Goal: Obtain resource: Download file/media

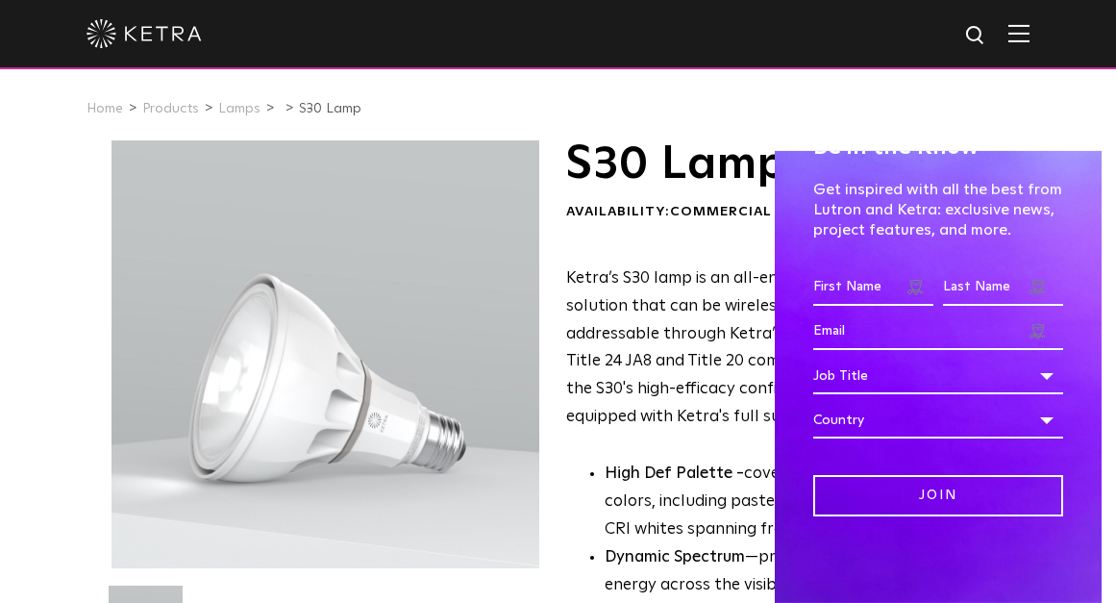
click at [982, 539] on div "Be in the Know Get inspired with all the best from Lutron and Ketra: exclusive …" at bounding box center [938, 377] width 327 height 452
click at [804, 98] on ul "Home Products Lamps S30 Lamp" at bounding box center [558, 108] width 943 height 29
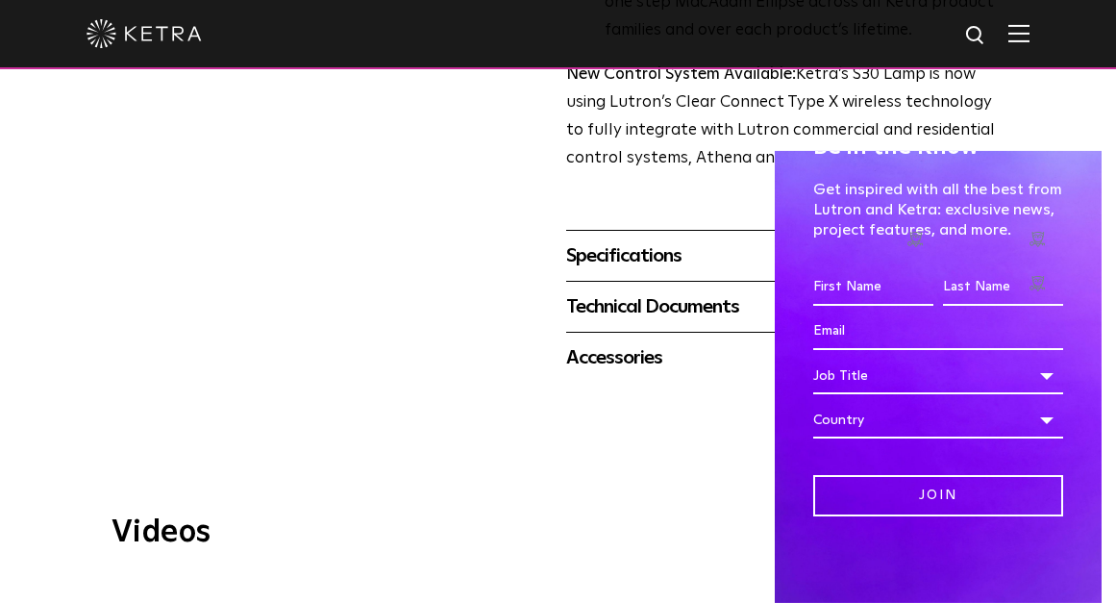
scroll to position [769, 0]
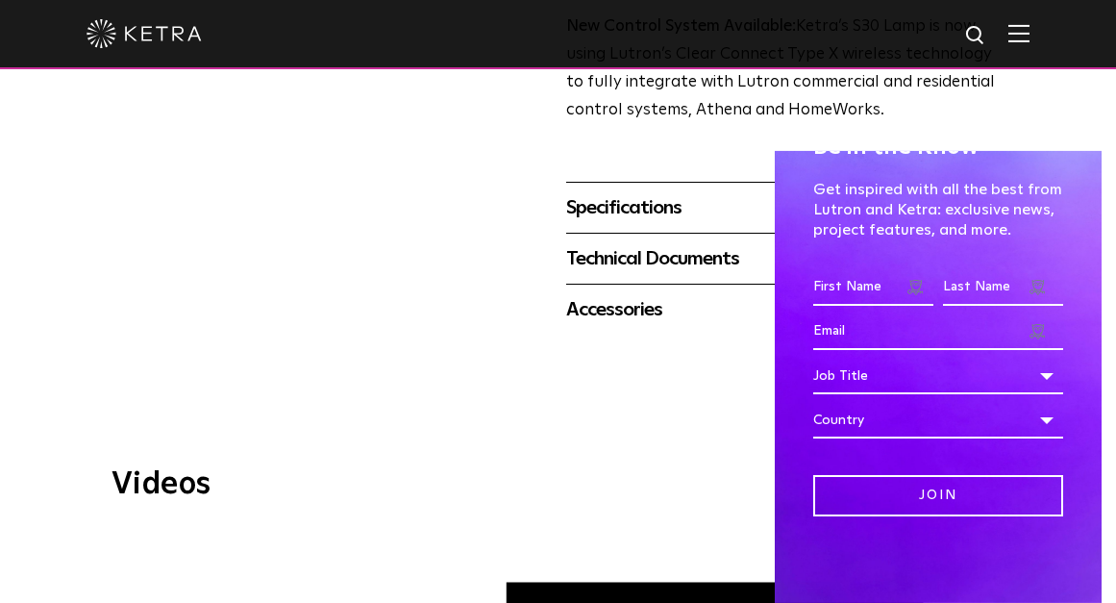
click at [635, 209] on div "Specifications" at bounding box center [784, 207] width 437 height 31
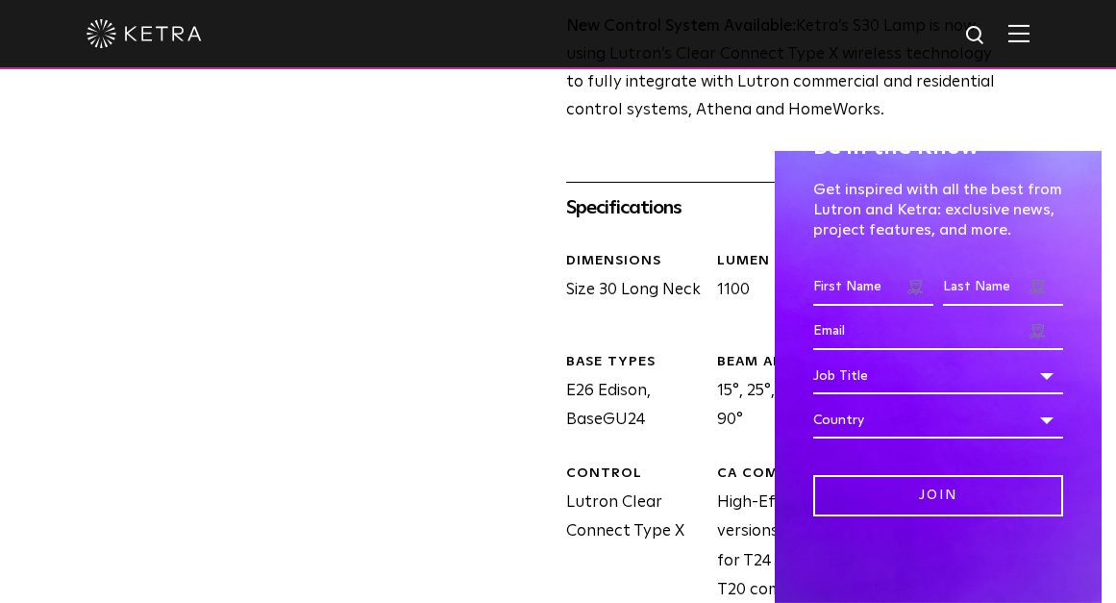
click at [1018, 568] on div "Be in the Know Get inspired with all the best from Lutron and Ketra: exclusive …" at bounding box center [938, 377] width 327 height 452
drag, startPoint x: 985, startPoint y: 562, endPoint x: 947, endPoint y: 553, distance: 38.7
click at [981, 562] on div "Be in the Know Get inspired with all the best from Lutron and Ketra: exclusive …" at bounding box center [938, 377] width 327 height 452
drag, startPoint x: 787, startPoint y: 174, endPoint x: 820, endPoint y: 151, distance: 40.0
click at [788, 171] on div "Be in the Know Get inspired with all the best from Lutron and Ketra: exclusive …" at bounding box center [938, 377] width 327 height 452
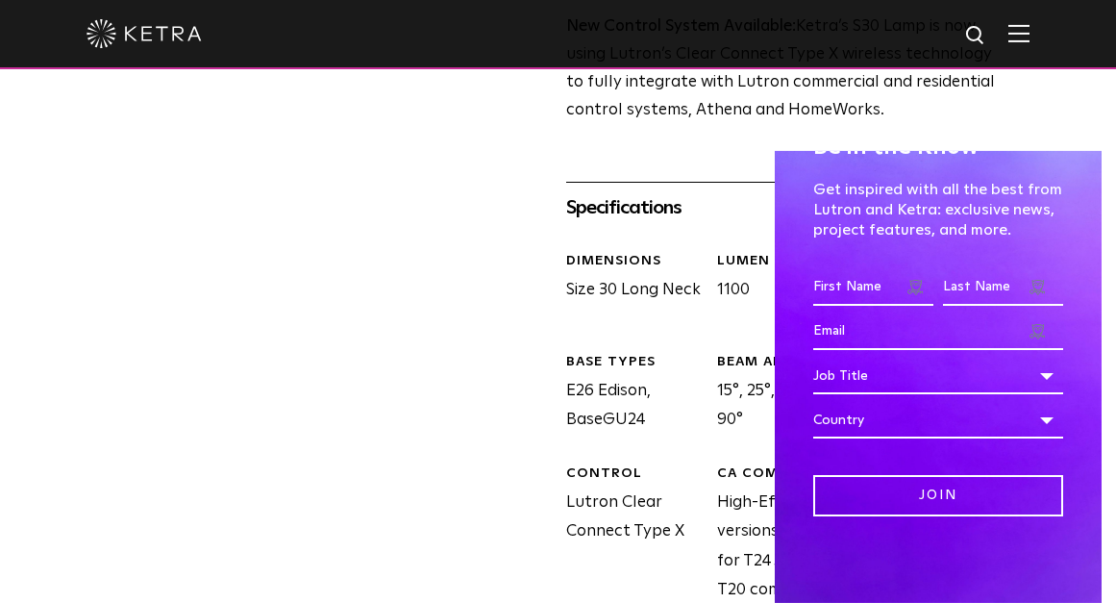
click at [1060, 154] on div "Be in the Know Get inspired with all the best from Lutron and Ketra: exclusive …" at bounding box center [938, 377] width 327 height 452
click at [1037, 90] on div "S30 Lamp Availability: Commercial & Residential Ketra’s S30 lamp is an all-enco…" at bounding box center [558, 54] width 1116 height 1366
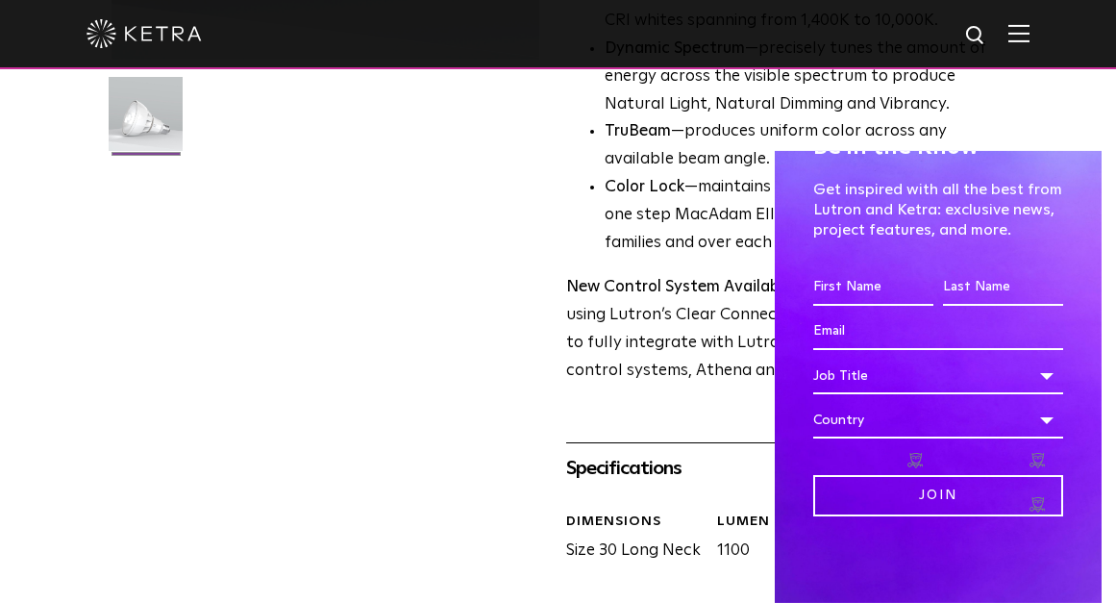
scroll to position [0, 0]
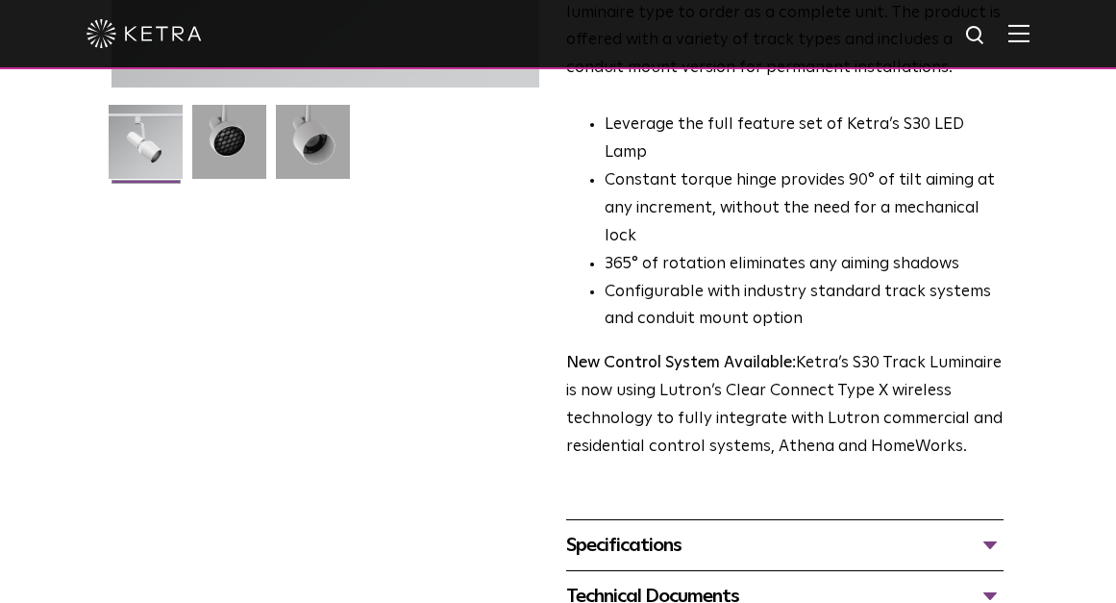
scroll to position [577, 0]
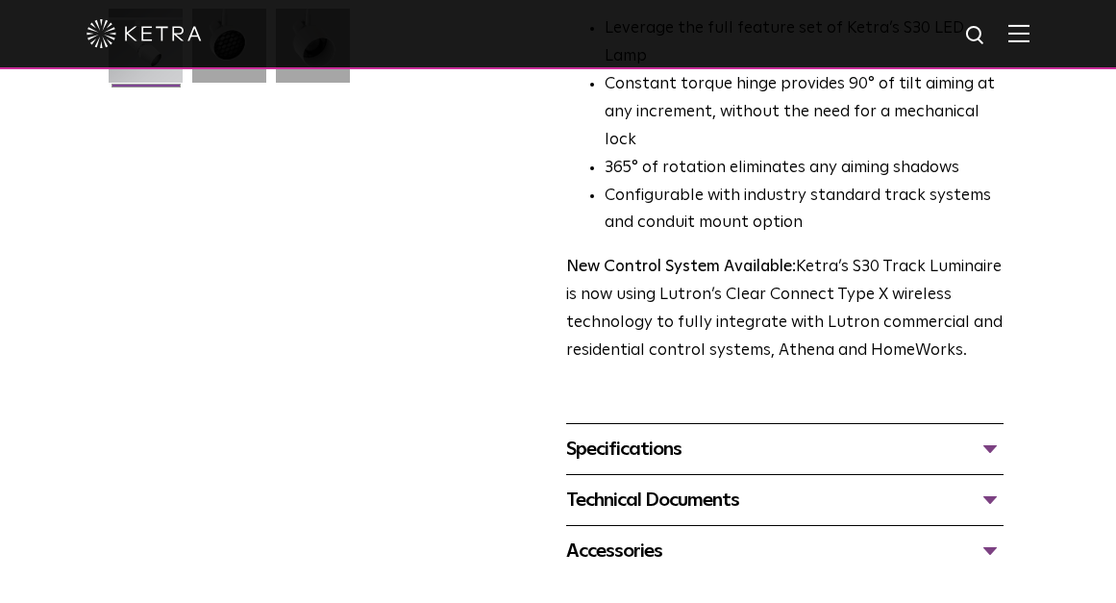
click at [654, 434] on div "Specifications" at bounding box center [784, 449] width 437 height 31
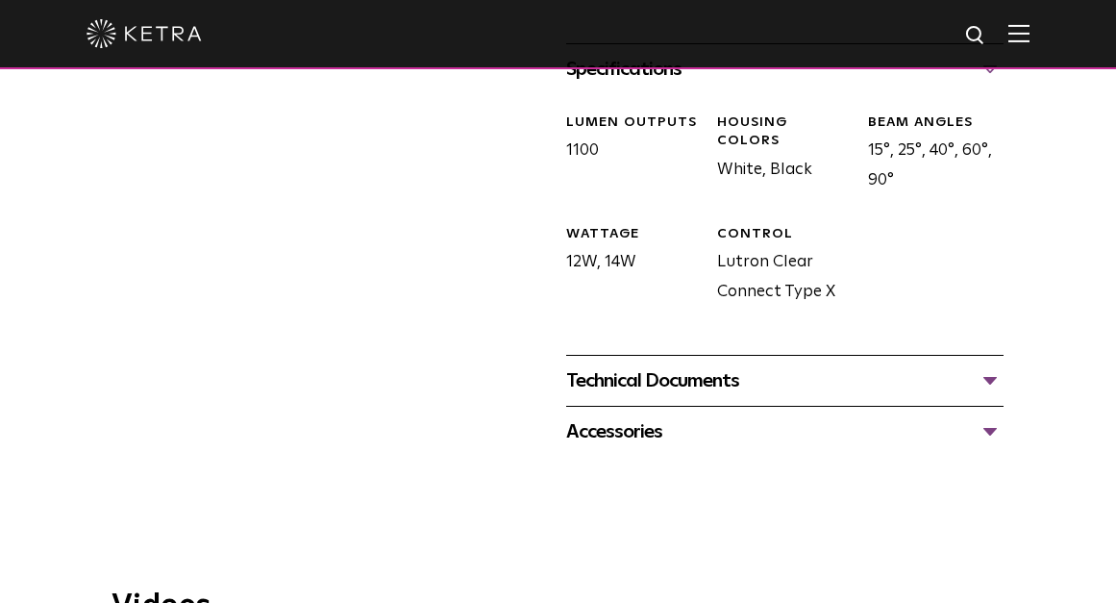
scroll to position [962, 0]
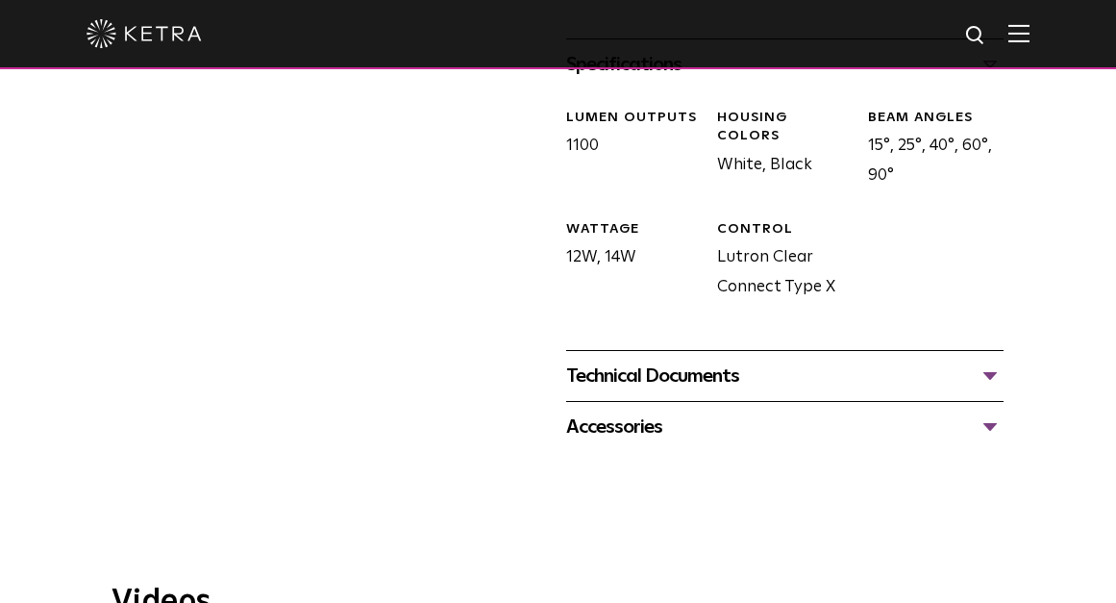
click at [596, 361] on div "Technical Documents" at bounding box center [784, 376] width 437 height 31
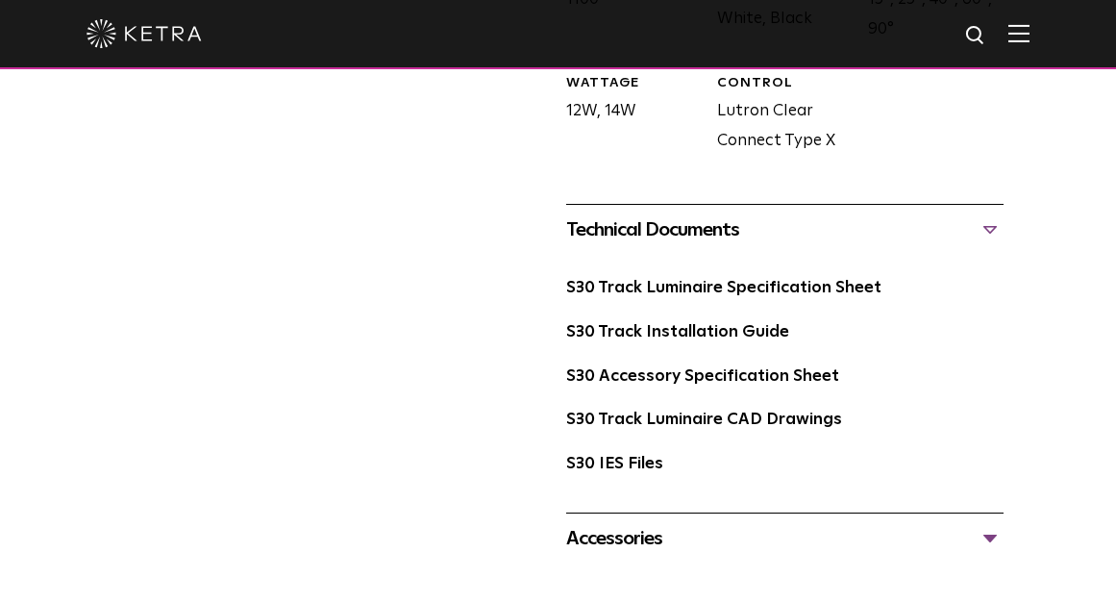
scroll to position [1154, 0]
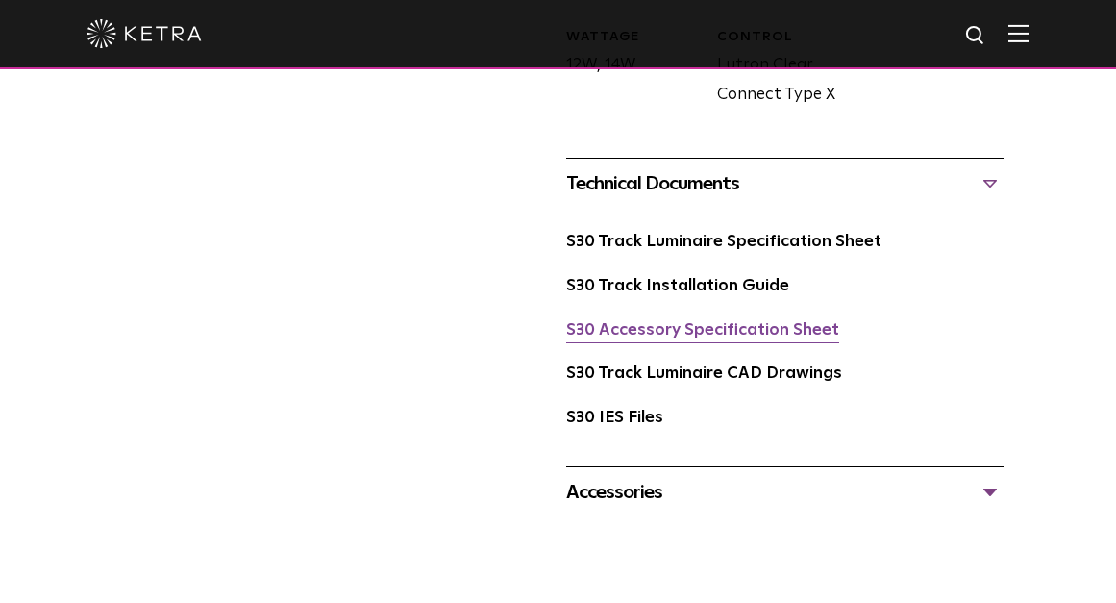
click at [724, 322] on link "S30 Accessory Specification Sheet" at bounding box center [702, 330] width 273 height 16
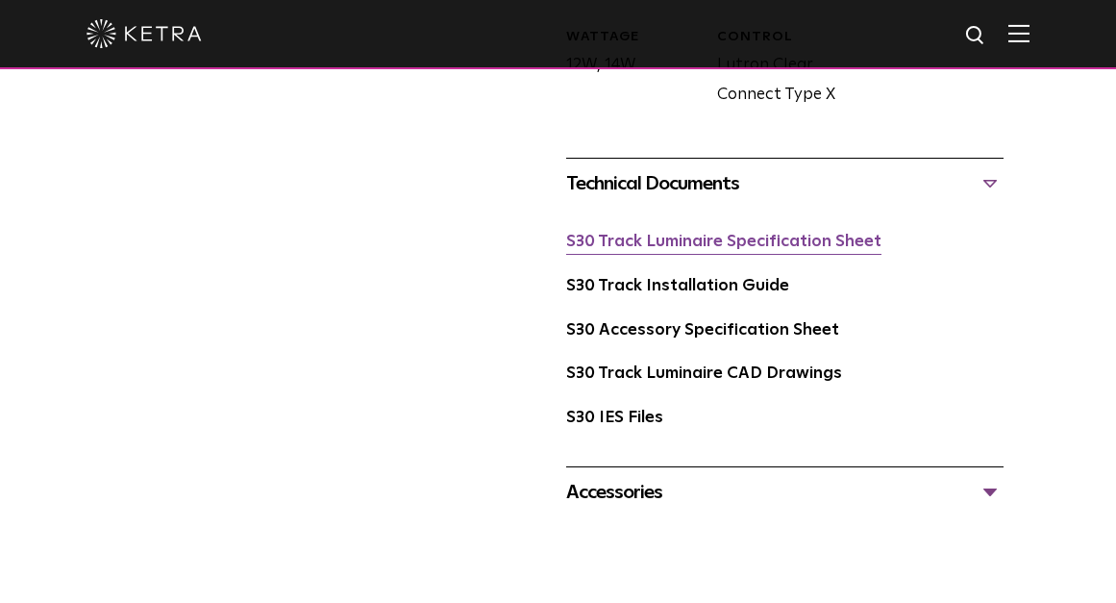
click at [727, 234] on link "S30 Track Luminaire Specification Sheet" at bounding box center [723, 242] width 315 height 16
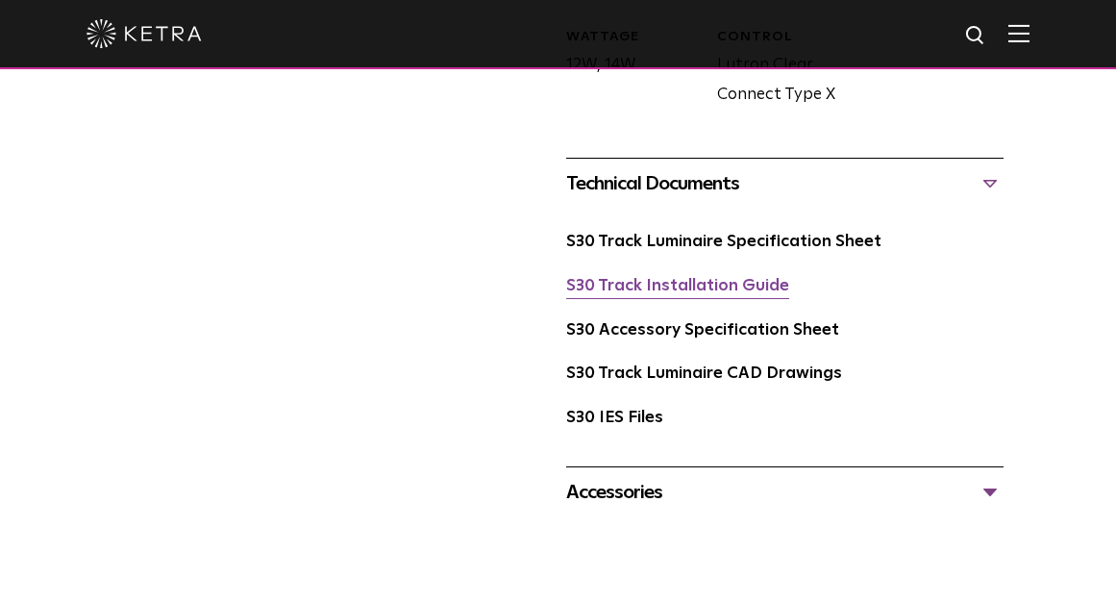
click at [712, 278] on link "S30 Track Installation Guide" at bounding box center [677, 286] width 223 height 16
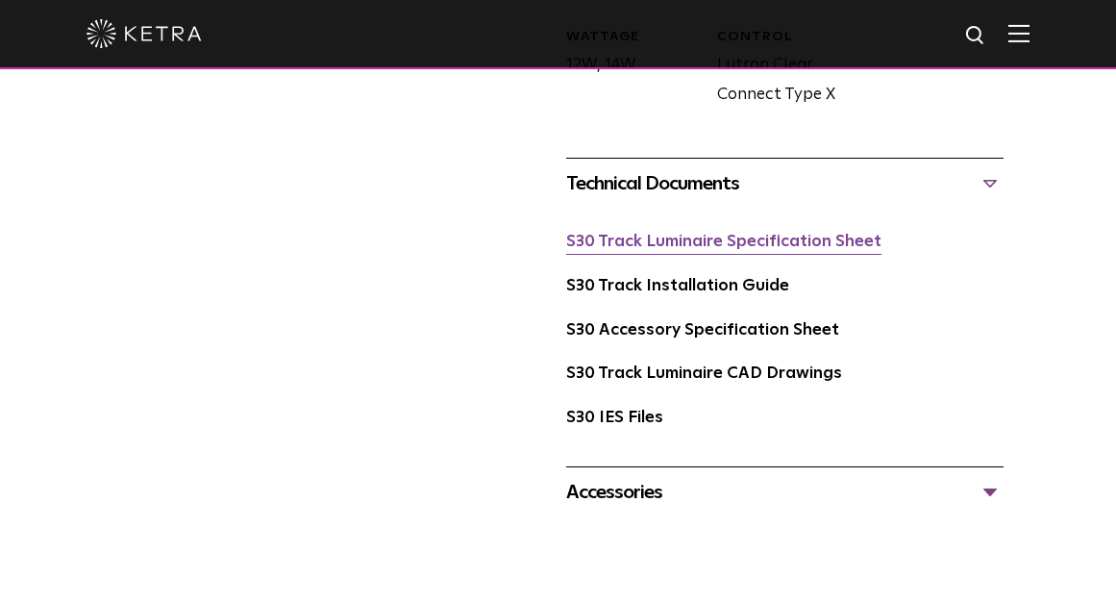
click at [721, 234] on link "S30 Track Luminaire Specification Sheet" at bounding box center [723, 242] width 315 height 16
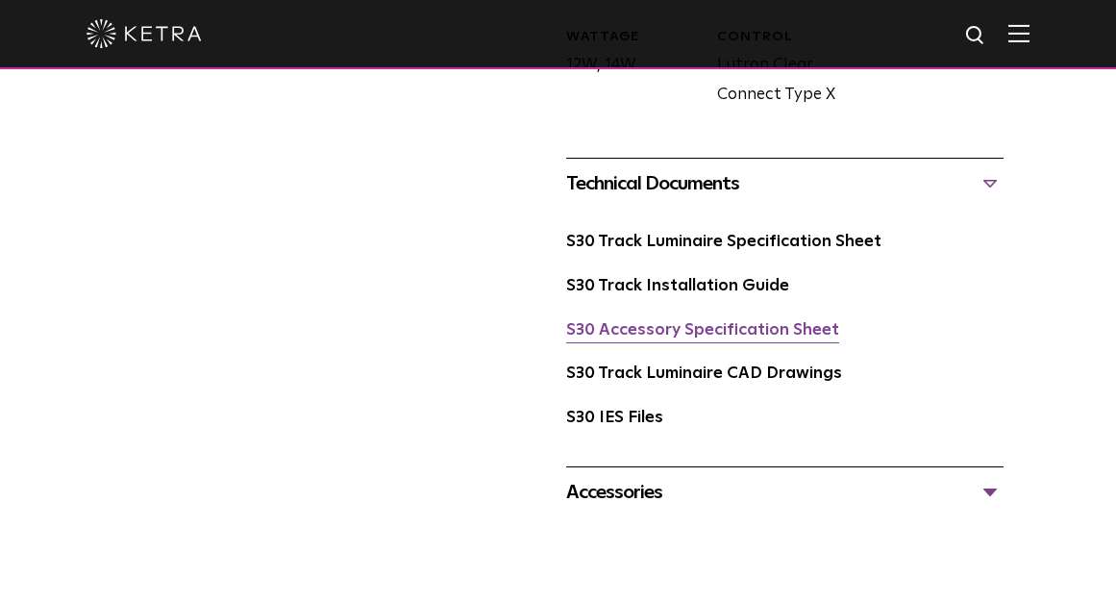
click at [715, 322] on link "S30 Accessory Specification Sheet" at bounding box center [702, 330] width 273 height 16
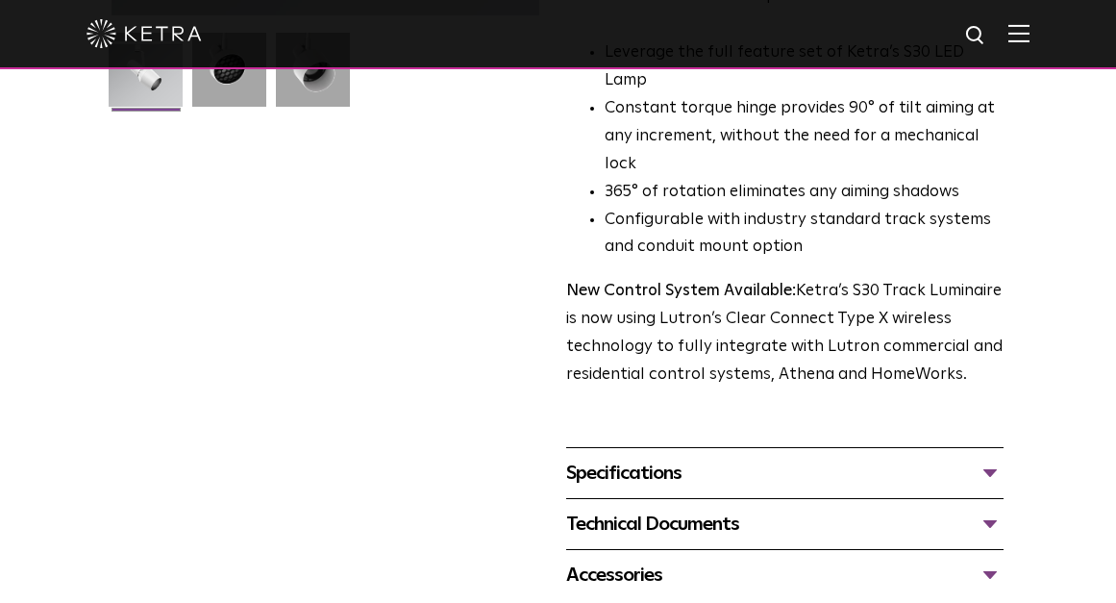
scroll to position [649, 0]
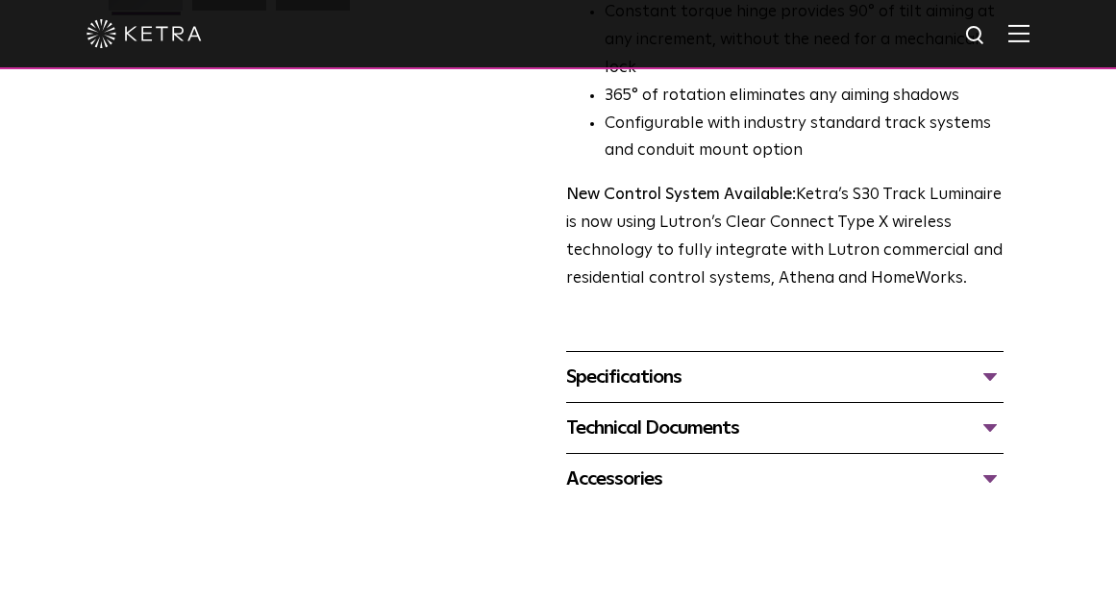
click at [987, 362] on div "Specifications" at bounding box center [784, 377] width 437 height 31
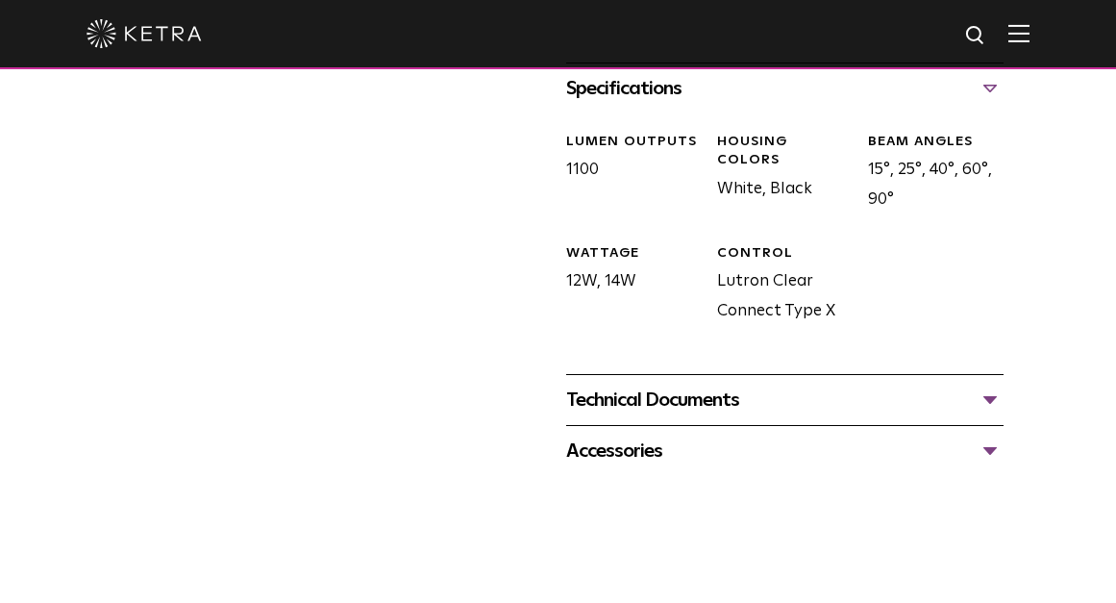
scroll to position [1034, 0]
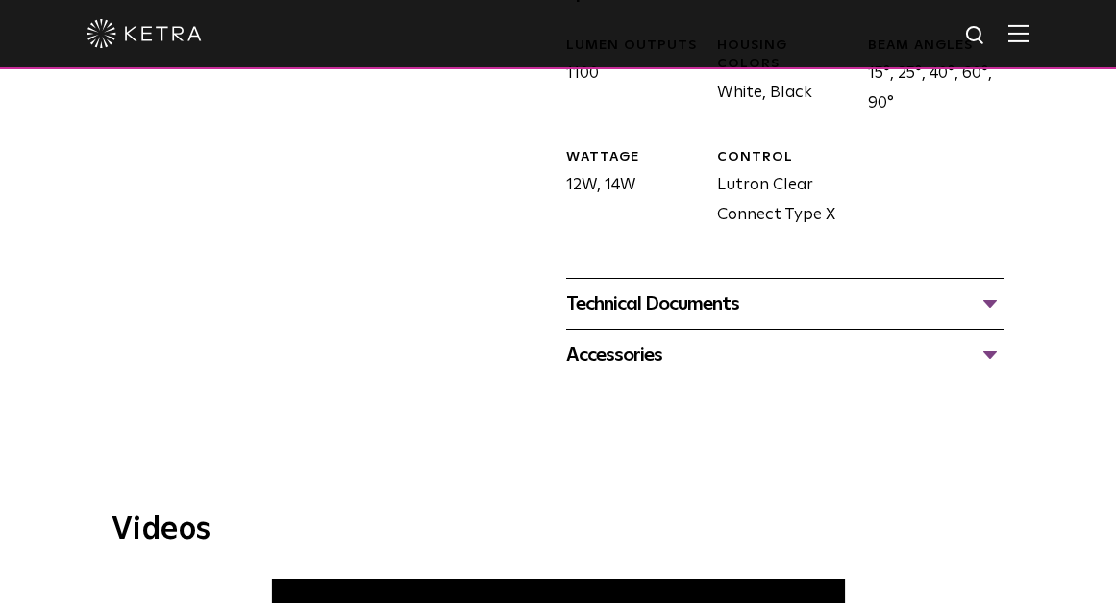
click at [987, 288] on div "Technical Documents" at bounding box center [784, 303] width 437 height 31
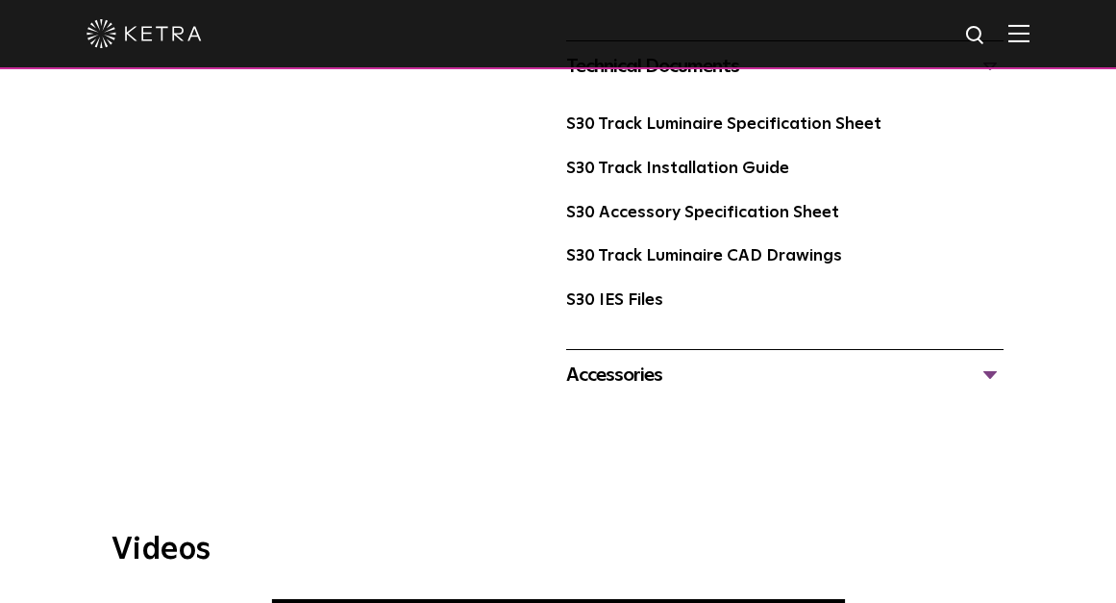
scroll to position [1322, 0]
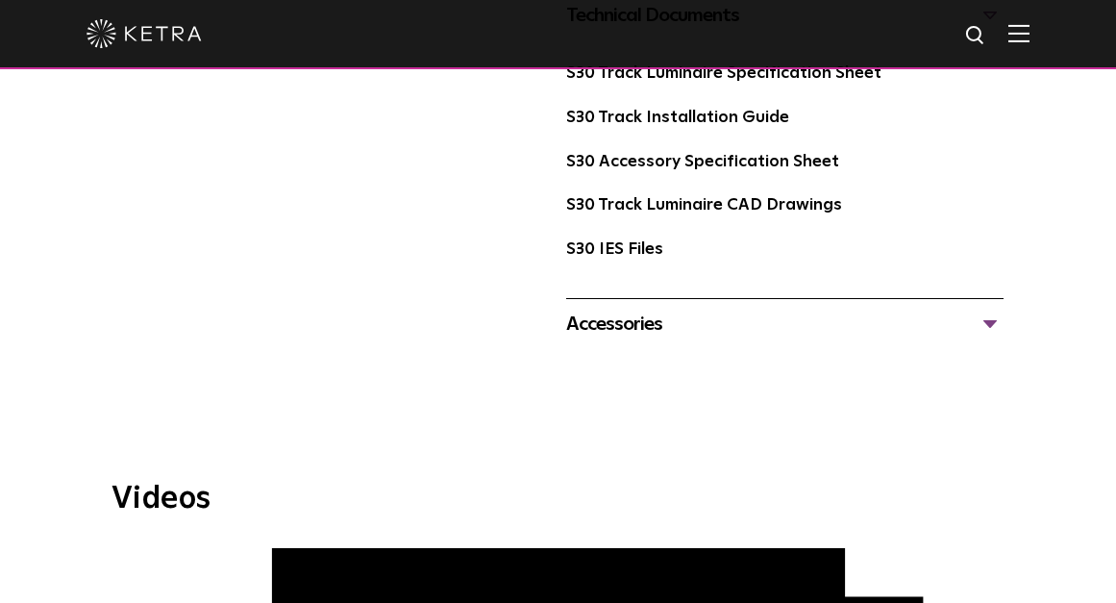
click at [986, 309] on div "Accessories" at bounding box center [784, 324] width 437 height 31
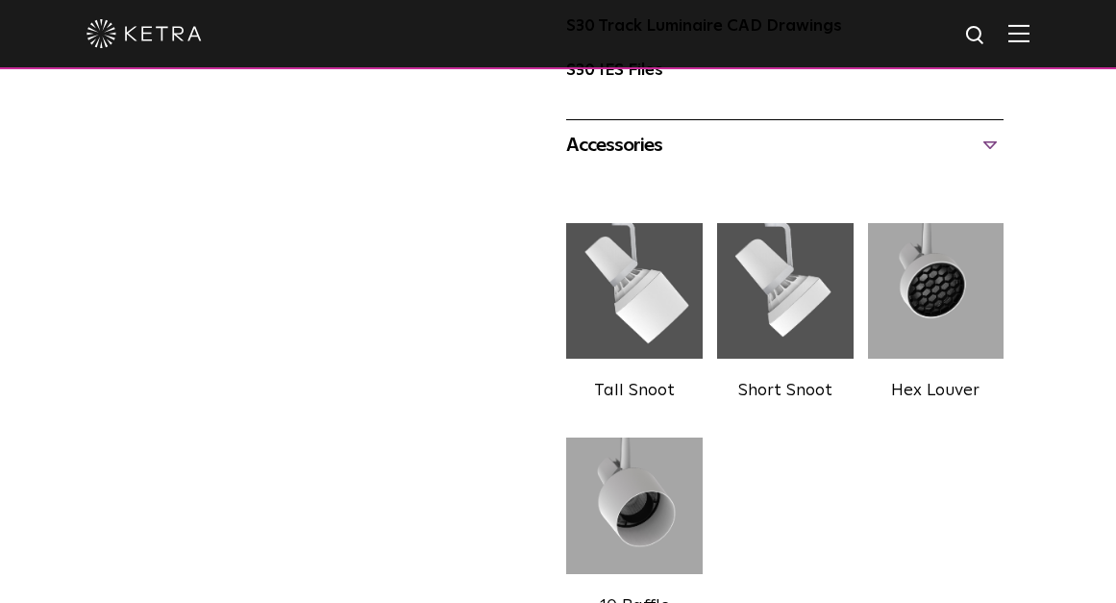
scroll to position [1418, 0]
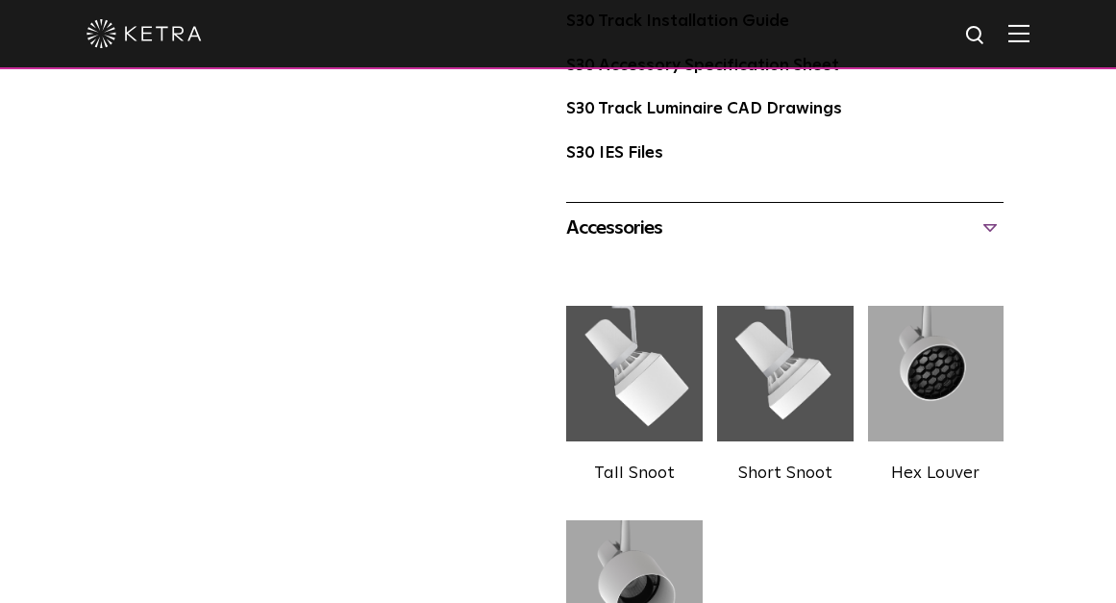
click at [925, 349] on img at bounding box center [936, 372] width 137 height 163
click at [947, 399] on img at bounding box center [936, 372] width 137 height 163
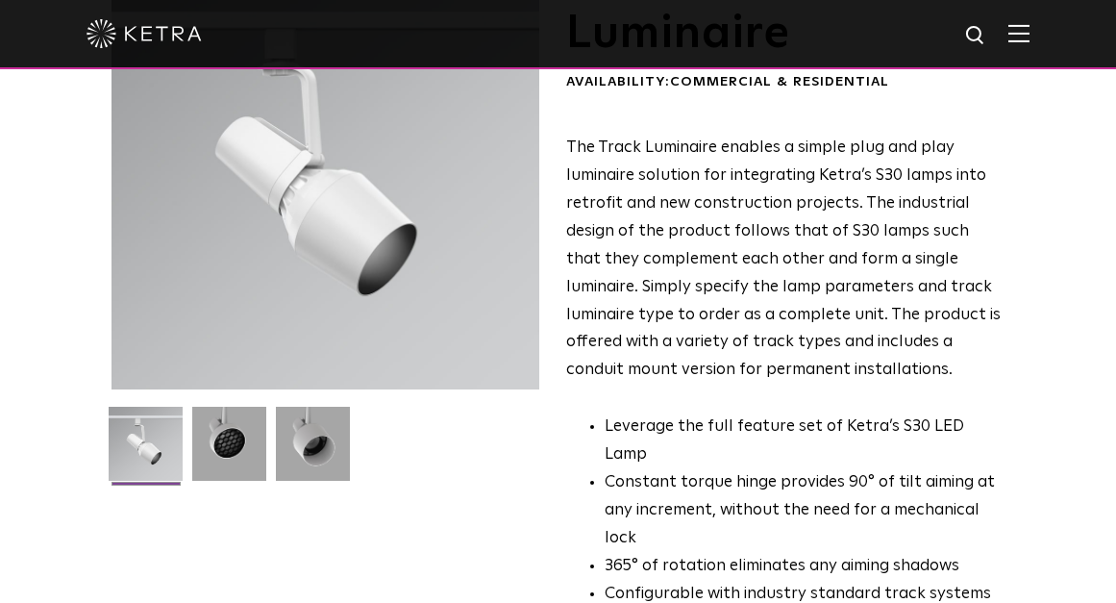
scroll to position [168, 0]
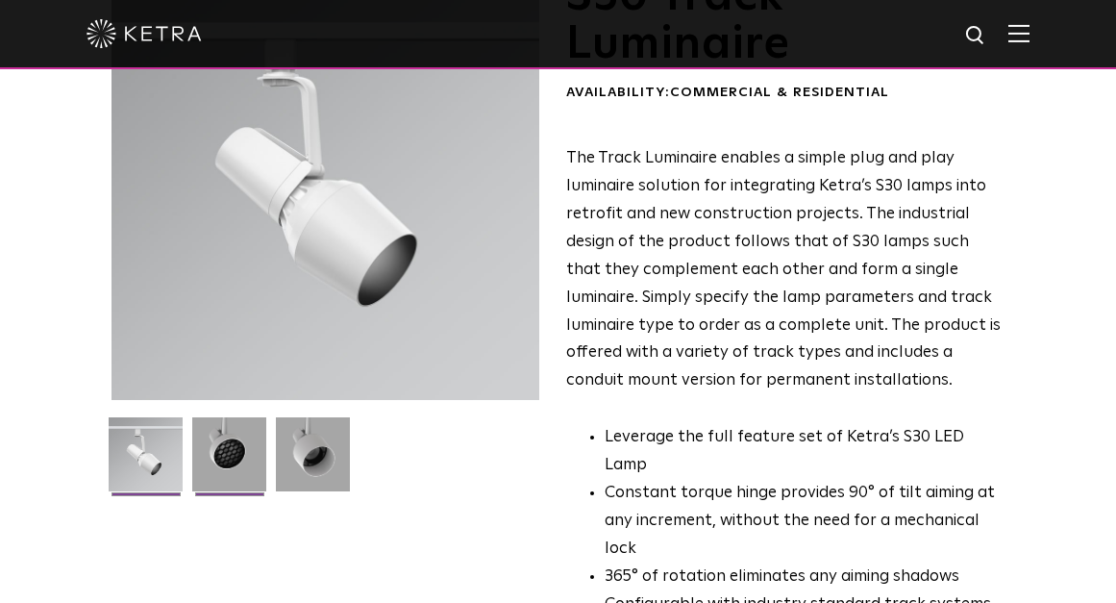
click at [238, 451] on img at bounding box center [229, 461] width 74 height 88
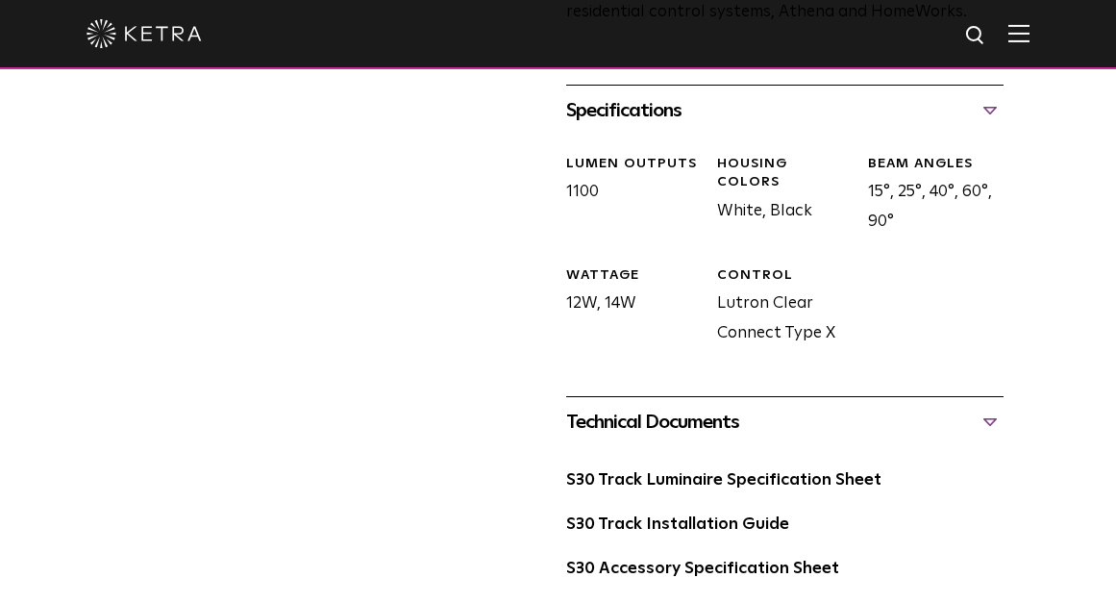
scroll to position [962, 0]
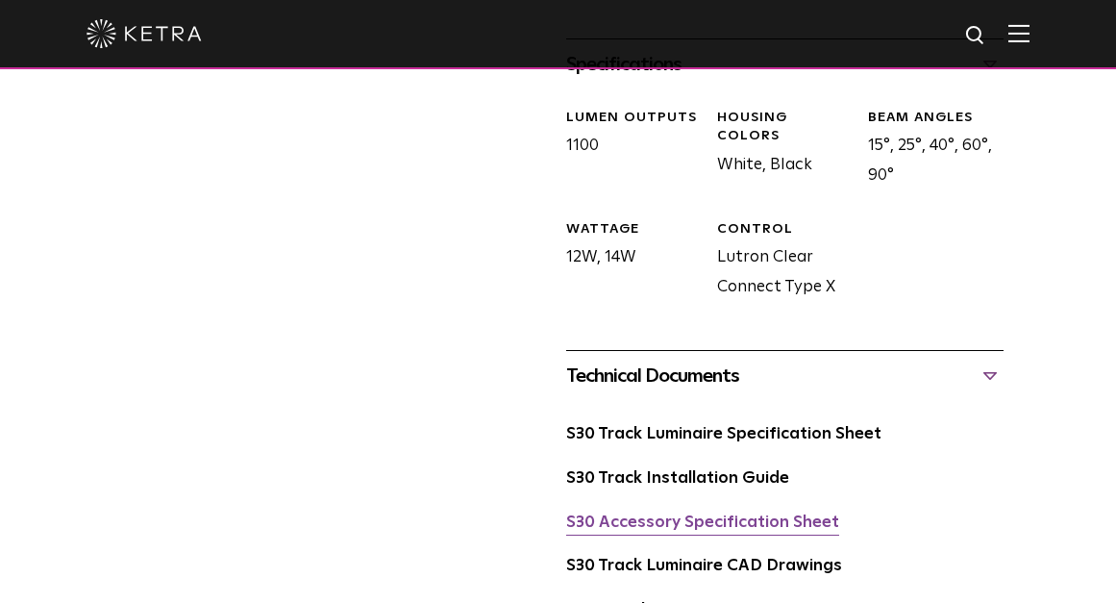
click at [753, 514] on link "S30 Accessory Specification Sheet" at bounding box center [702, 522] width 273 height 16
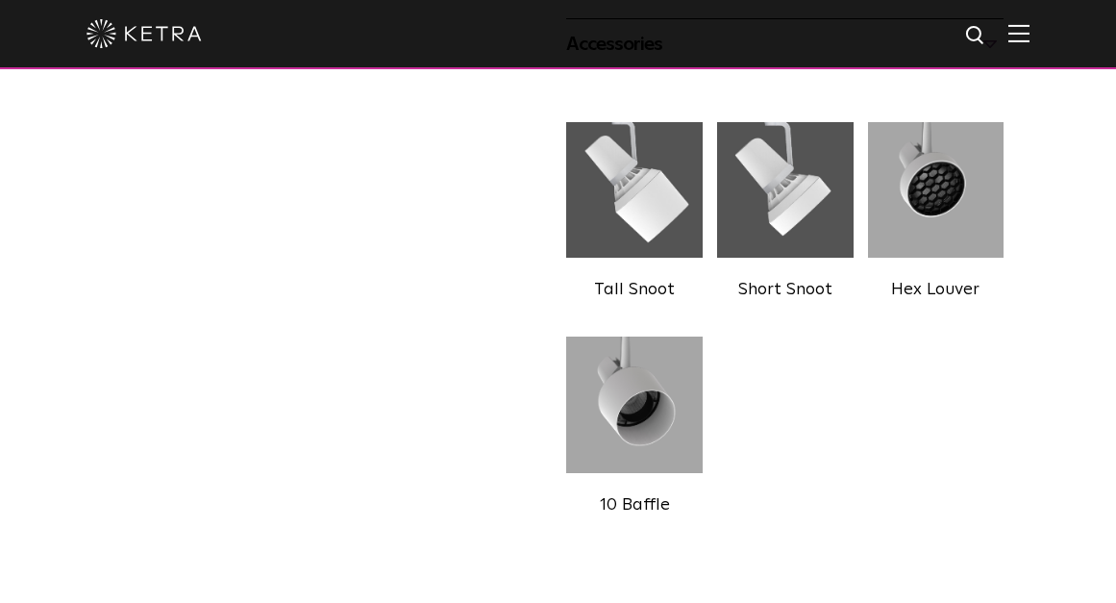
scroll to position [1635, 0]
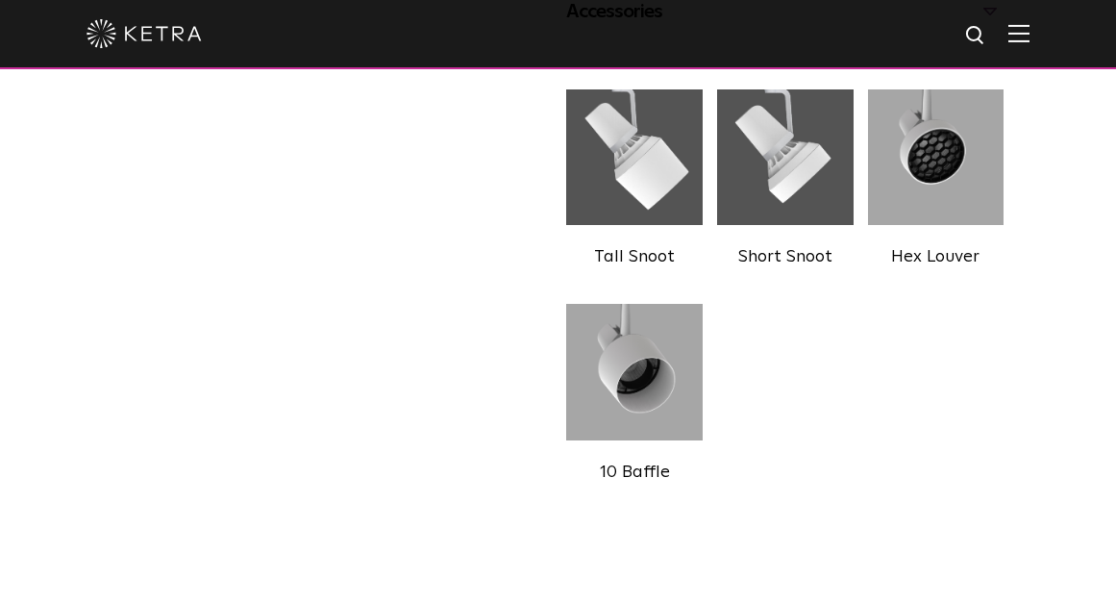
click at [937, 157] on img at bounding box center [936, 156] width 137 height 163
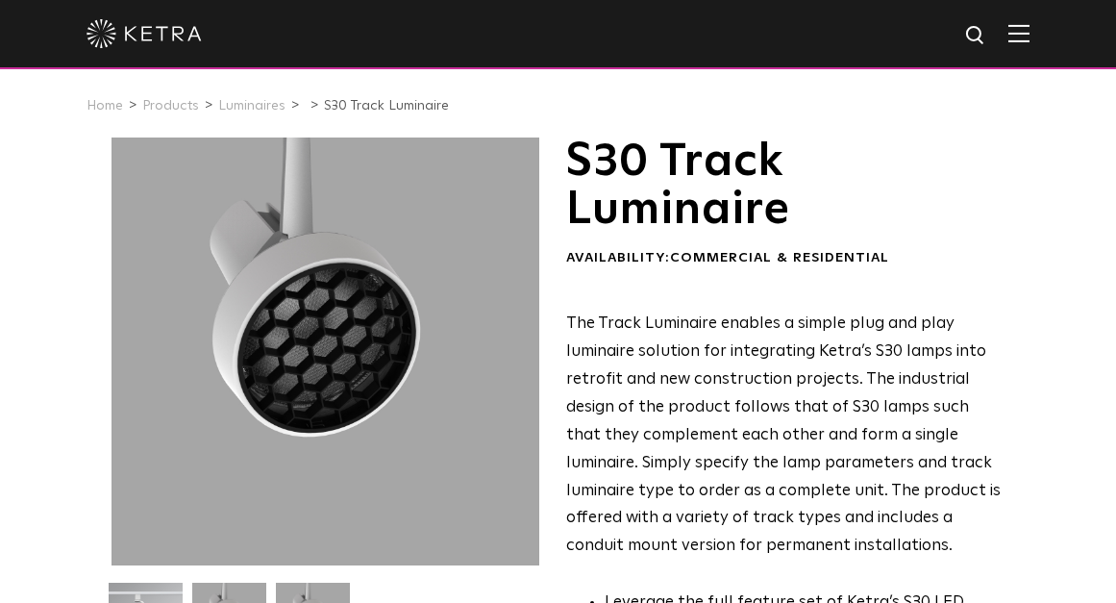
scroll to position [0, 0]
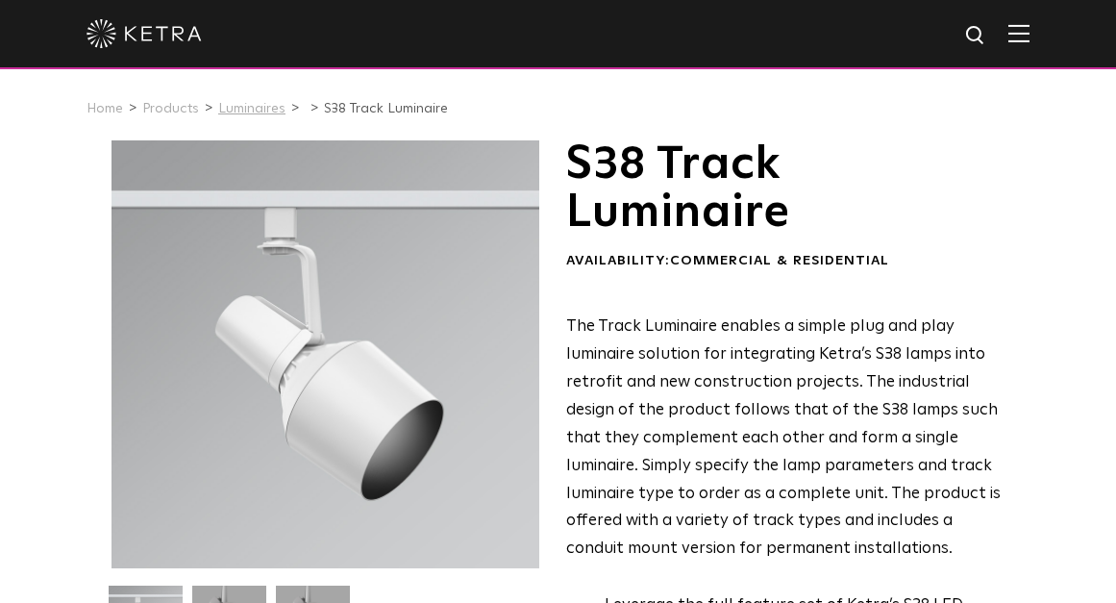
click at [254, 111] on link "Luminaires" at bounding box center [251, 108] width 67 height 13
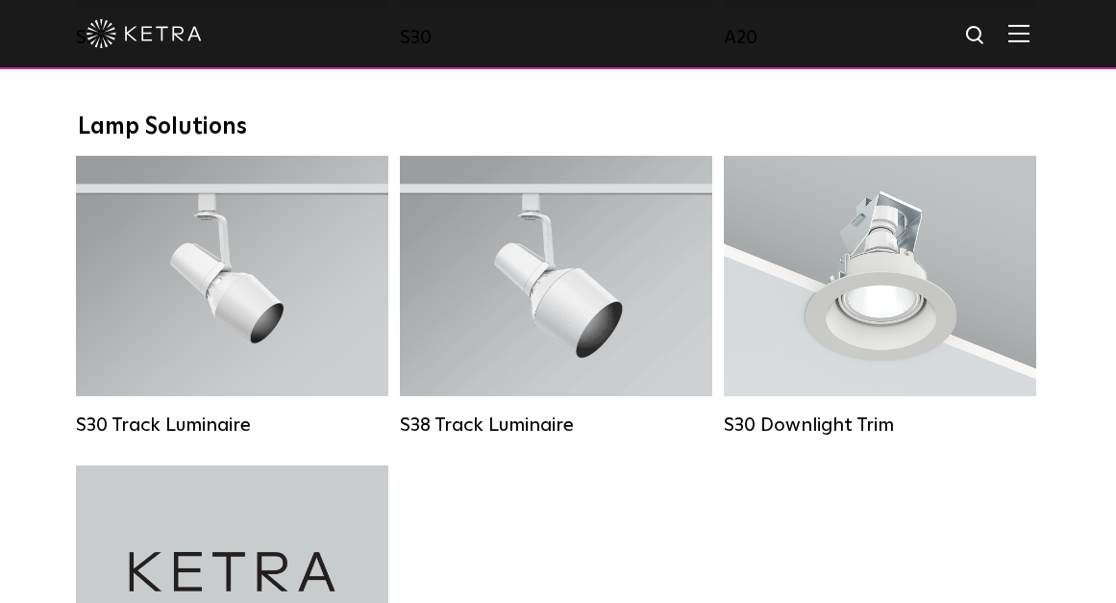
scroll to position [1731, 0]
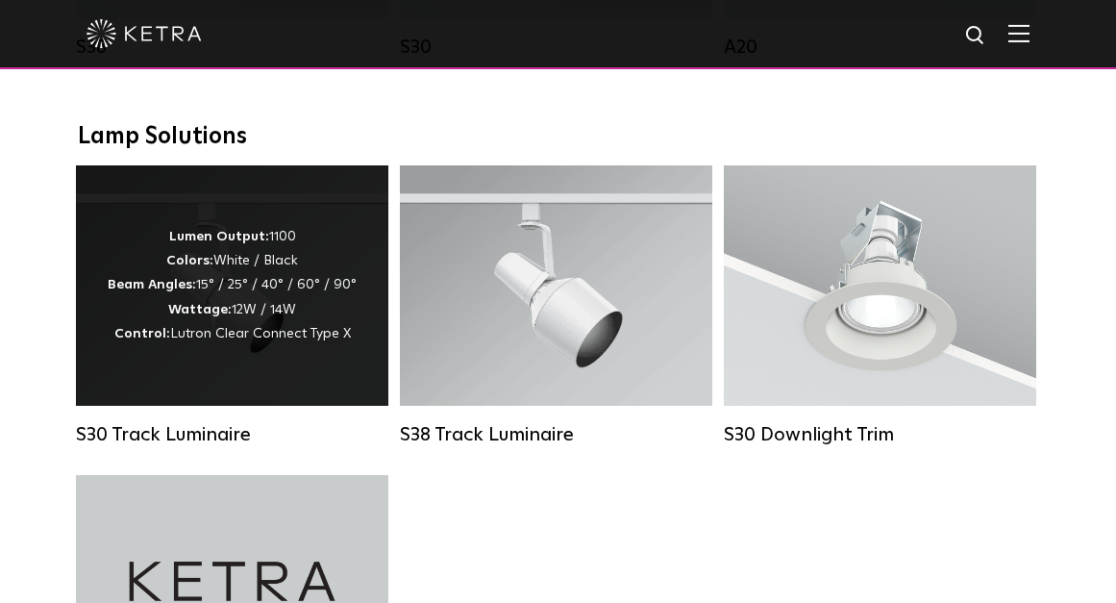
click at [212, 446] on div "S30 Track Luminaire" at bounding box center [232, 434] width 312 height 23
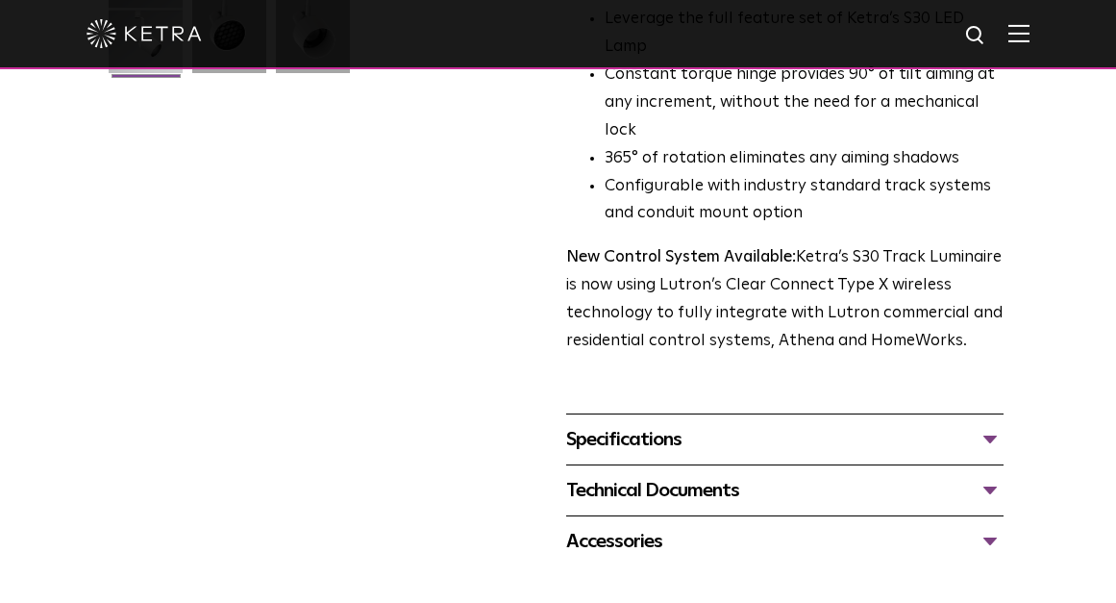
scroll to position [673, 0]
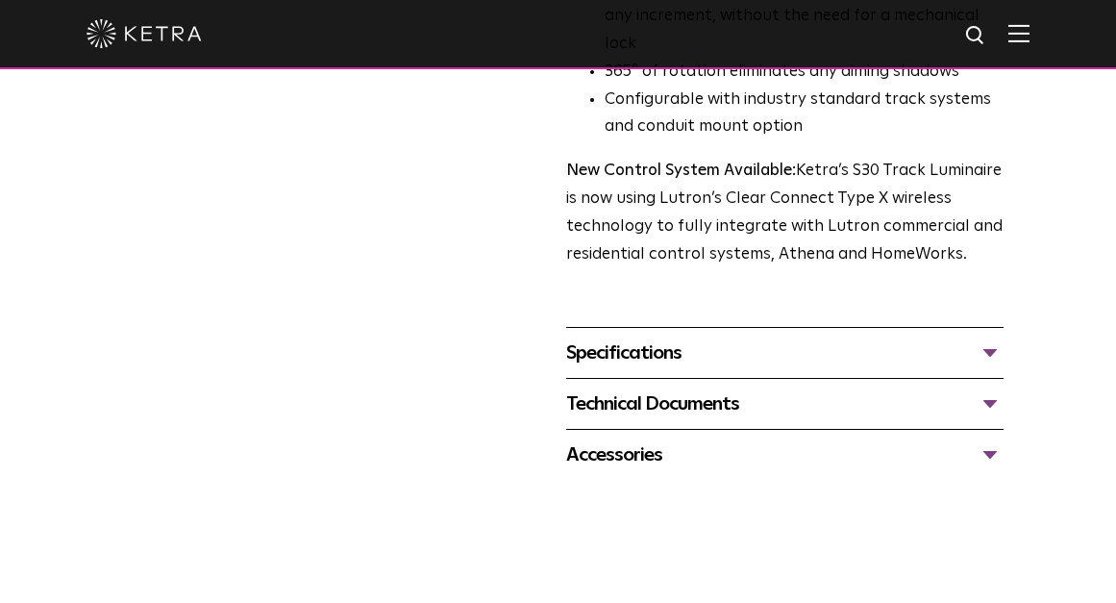
click at [991, 337] on div "Specifications" at bounding box center [784, 352] width 437 height 31
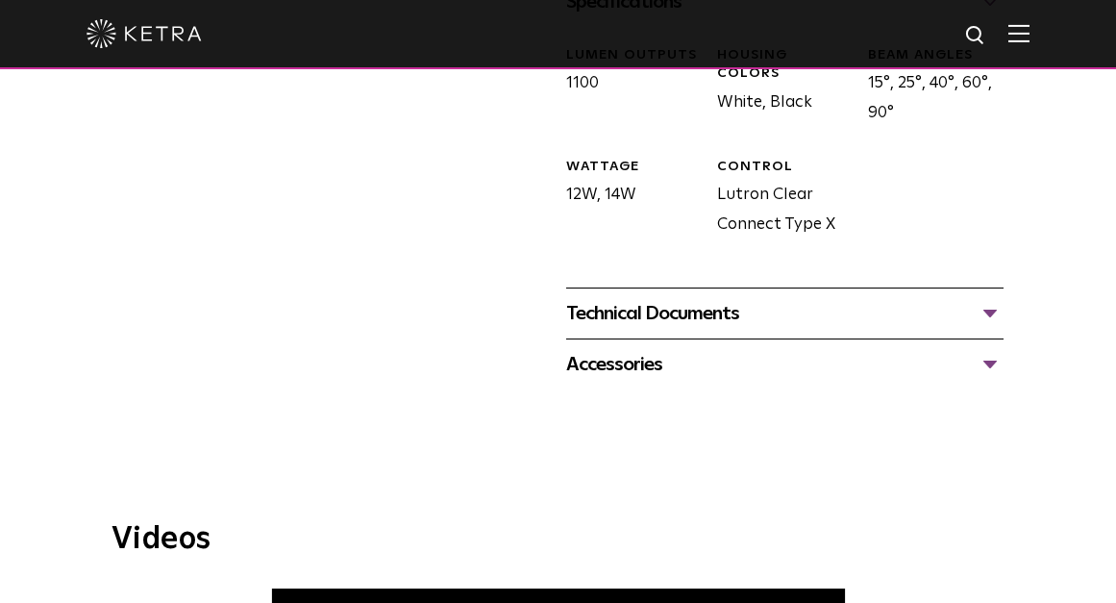
scroll to position [962, 0]
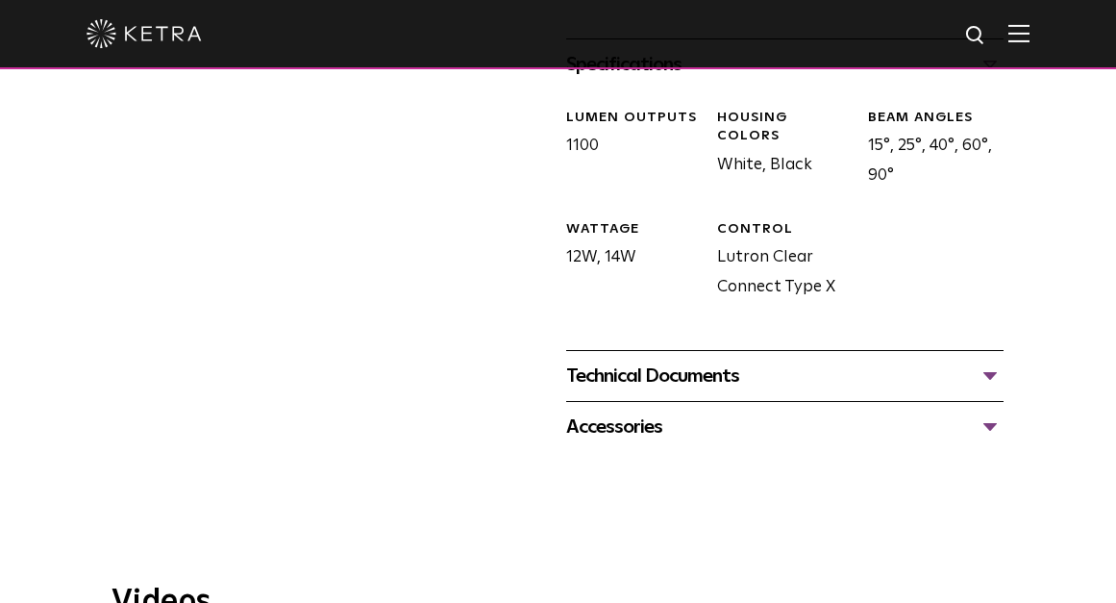
click at [988, 361] on div "Technical Documents" at bounding box center [784, 376] width 437 height 31
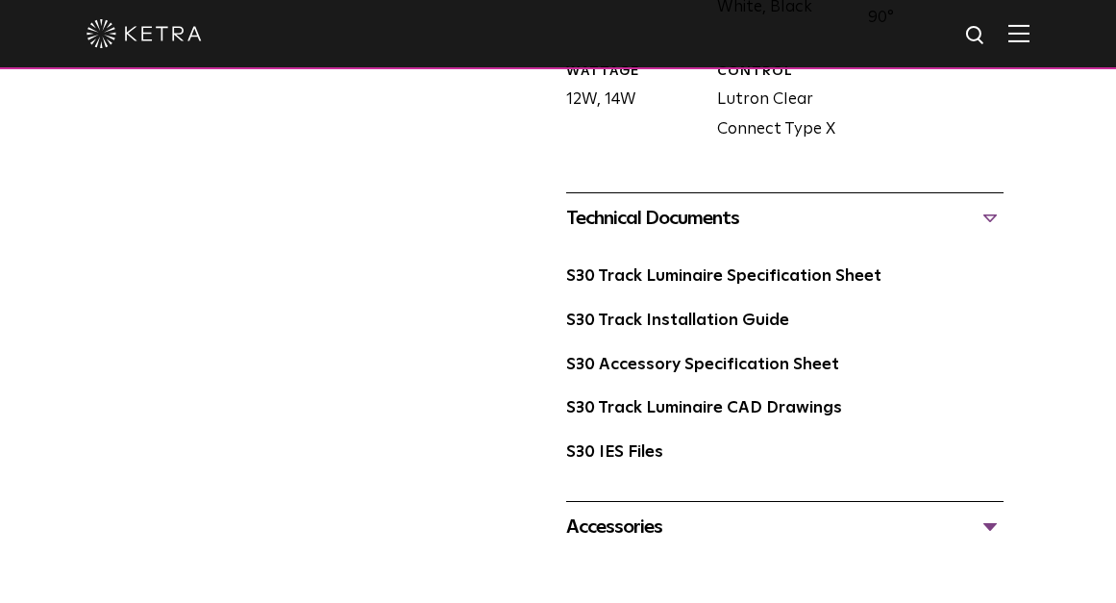
scroll to position [1154, 0]
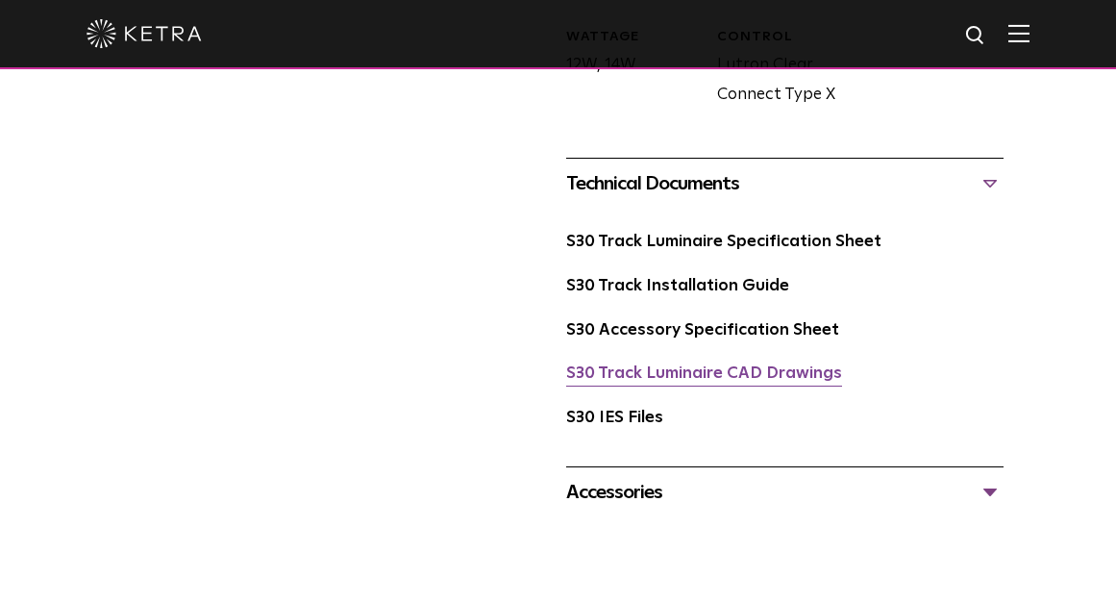
click at [783, 365] on link "S30 Track Luminaire CAD Drawings" at bounding box center [704, 373] width 276 height 16
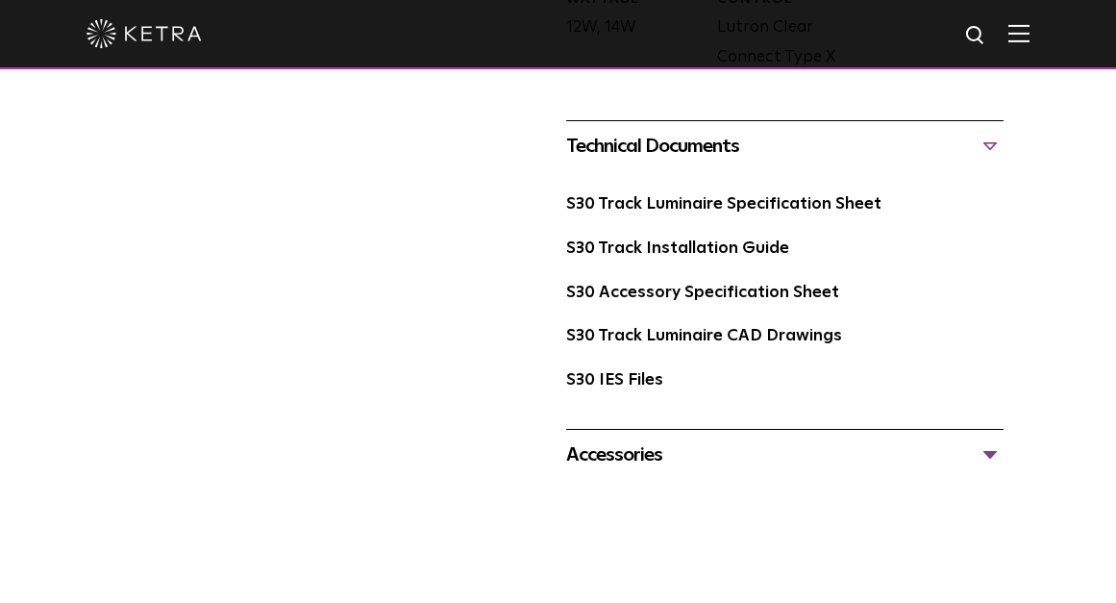
scroll to position [1058, 0]
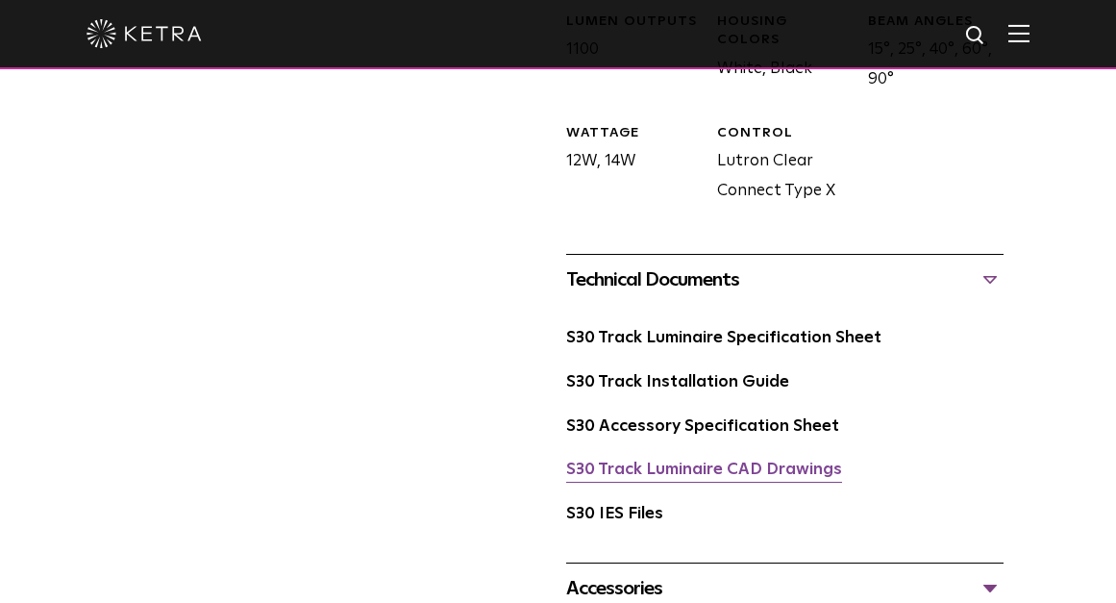
click at [719, 462] on link "S30 Track Luminaire CAD Drawings" at bounding box center [704, 470] width 276 height 16
click at [718, 462] on link "S30 Track Luminaire CAD Drawings" at bounding box center [704, 470] width 276 height 16
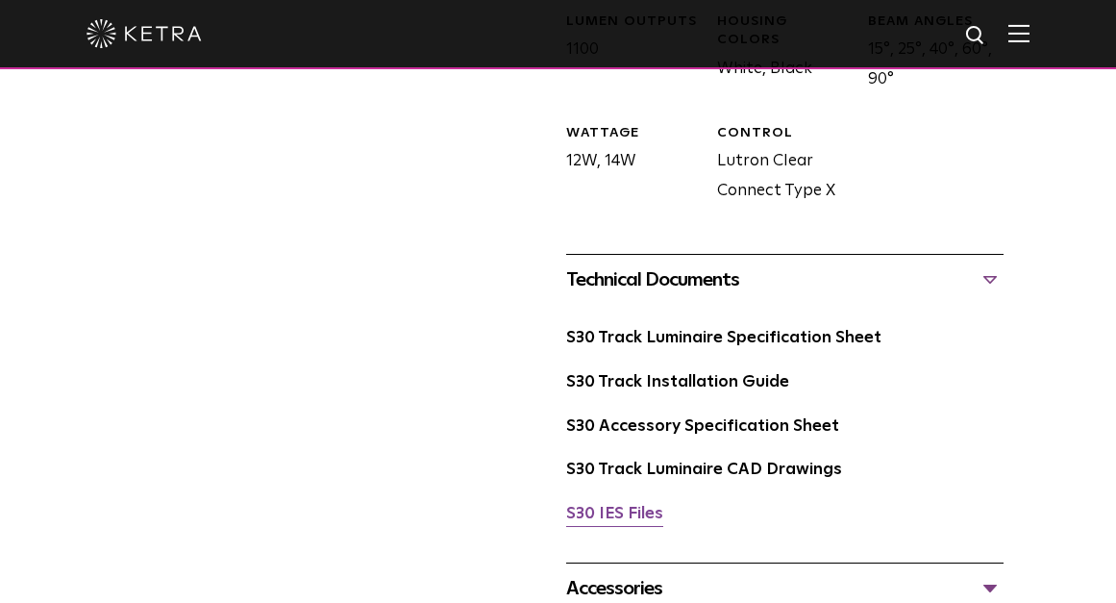
click at [633, 506] on link "S30 IES Files" at bounding box center [614, 514] width 97 height 16
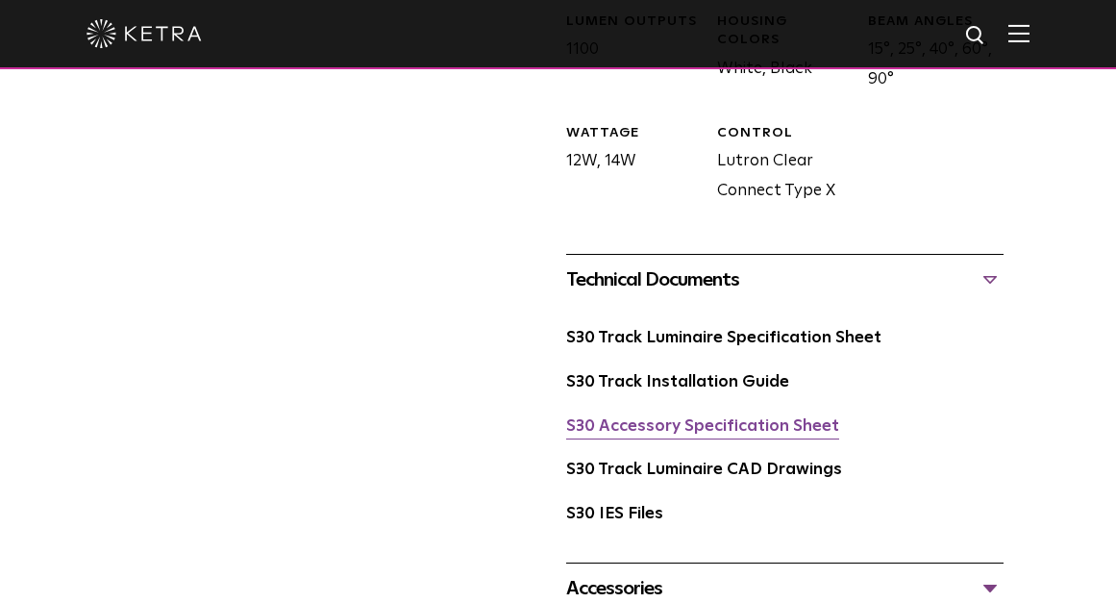
click at [734, 418] on link "S30 Accessory Specification Sheet" at bounding box center [702, 426] width 273 height 16
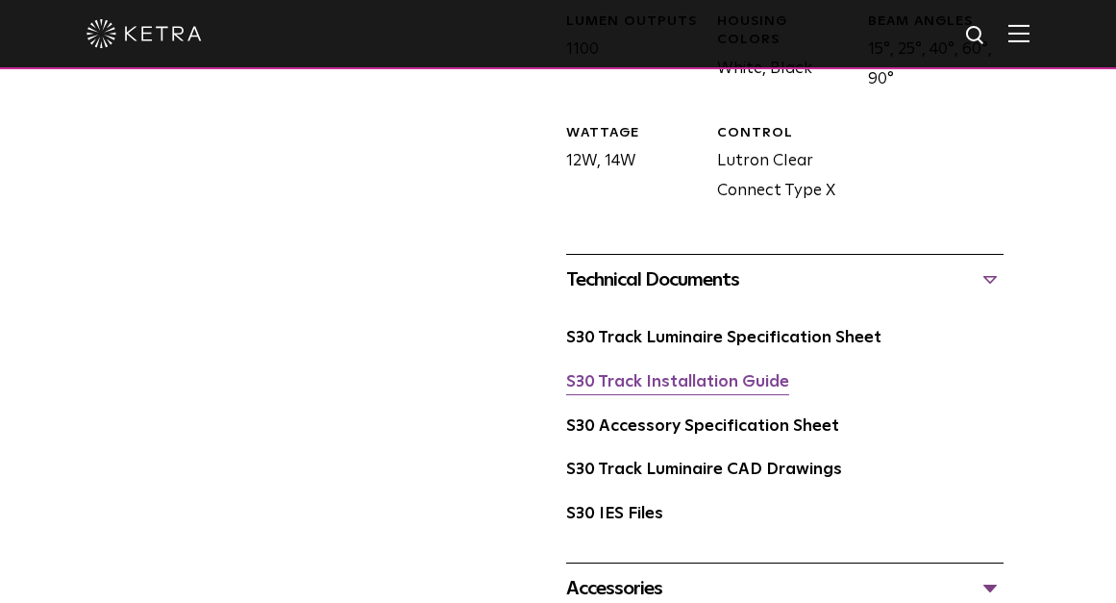
click at [665, 374] on link "S30 Track Installation Guide" at bounding box center [677, 382] width 223 height 16
